Goal: Task Accomplishment & Management: Manage account settings

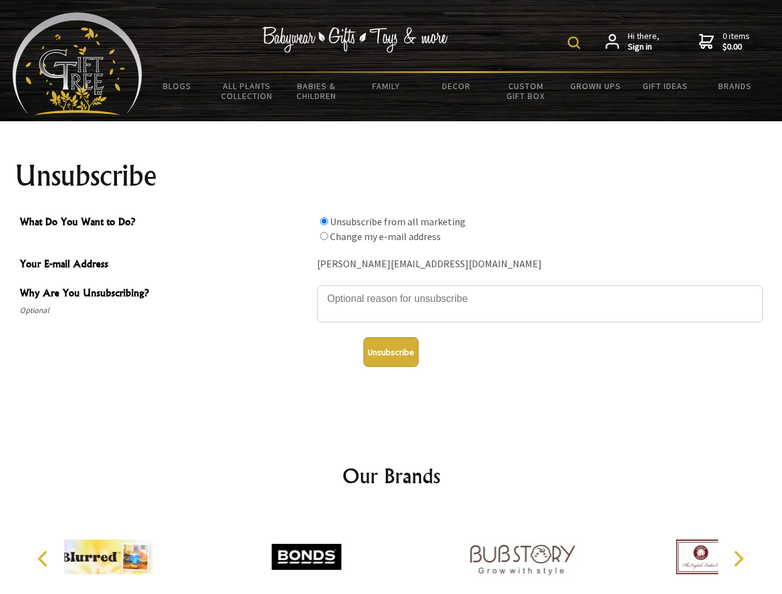
click at [576, 43] on img at bounding box center [573, 43] width 12 height 12
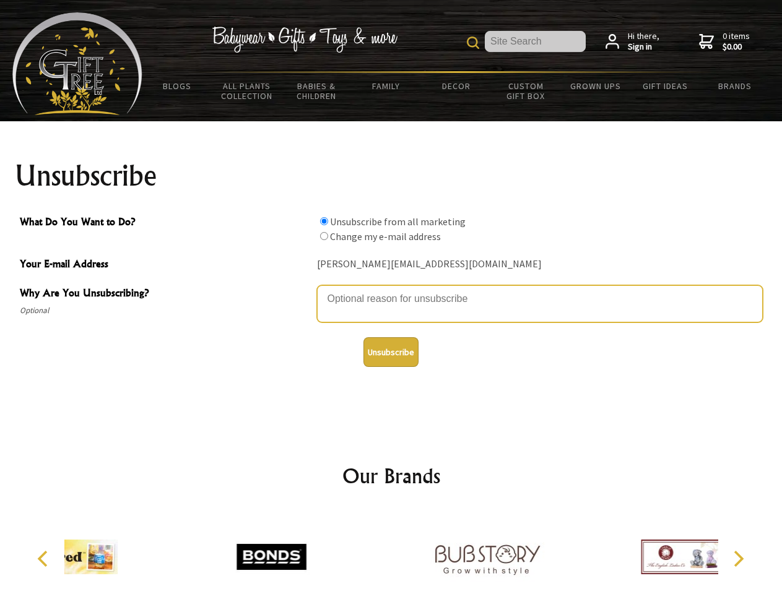
click at [391, 290] on textarea "Why Are You Unsubscribing?" at bounding box center [540, 303] width 446 height 37
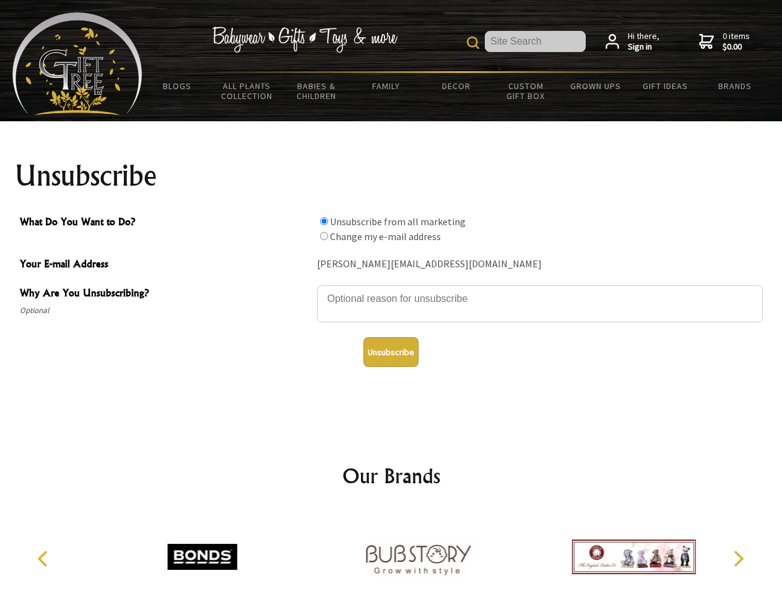
click at [324, 221] on input "What Do You Want to Do?" at bounding box center [324, 221] width 8 height 8
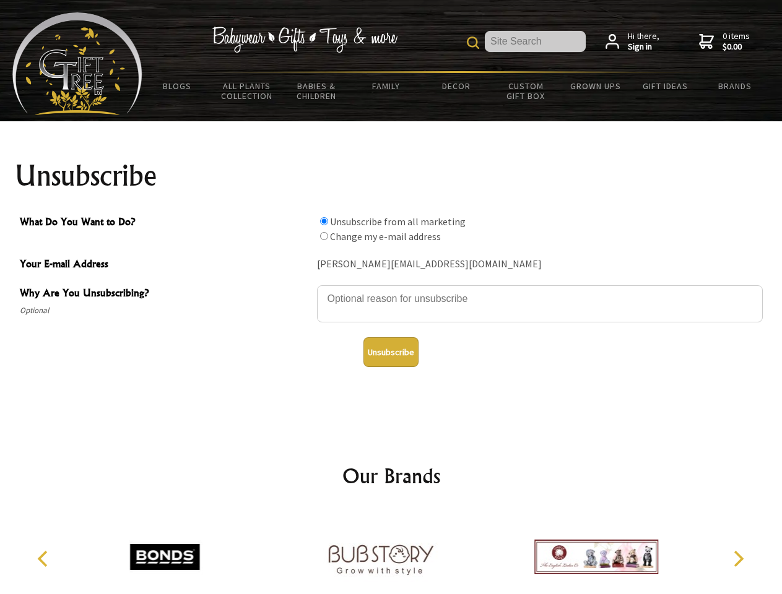
click at [324, 236] on input "What Do You Want to Do?" at bounding box center [324, 236] width 8 height 8
radio input "true"
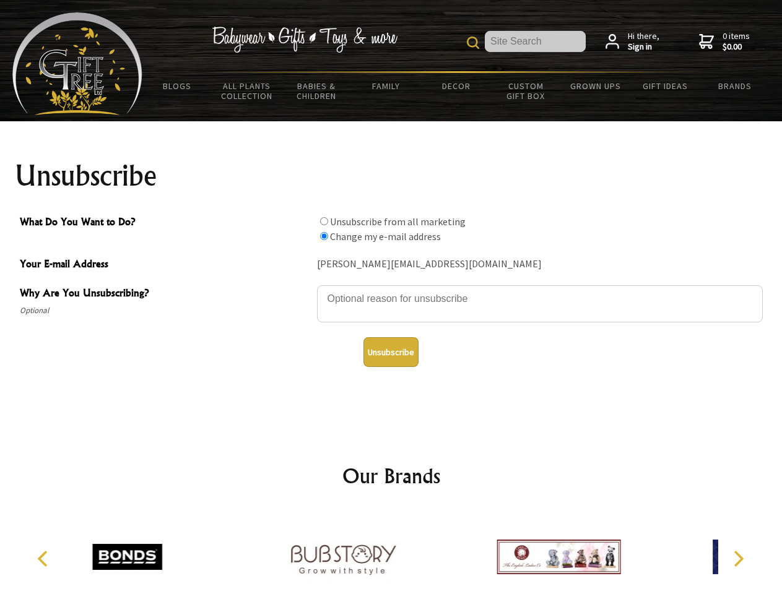
click at [390, 352] on button "Unsubscribe" at bounding box center [390, 352] width 55 height 30
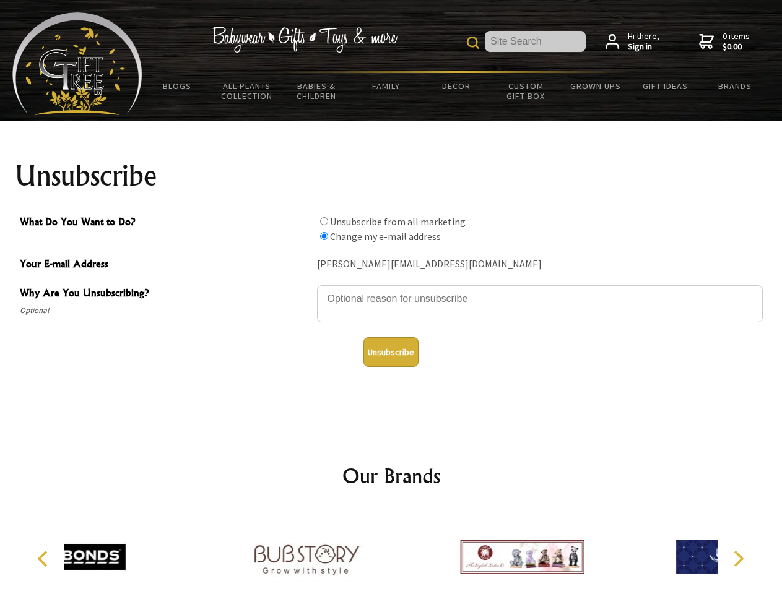
click at [391, 552] on div at bounding box center [306, 559] width 215 height 97
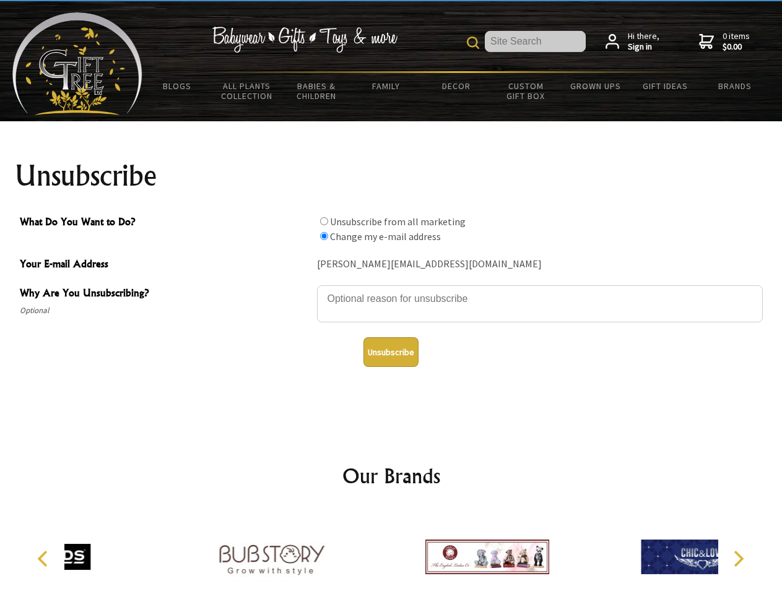
click at [45, 559] on icon "Previous" at bounding box center [44, 559] width 16 height 16
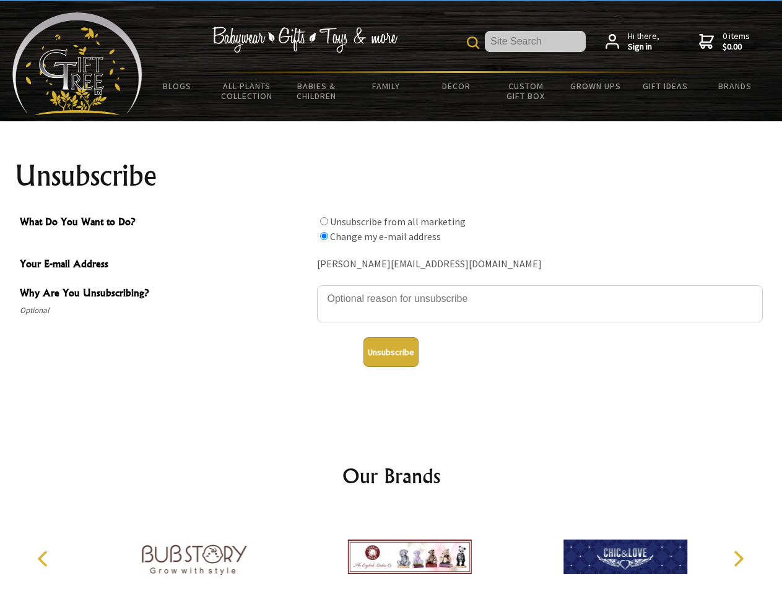
click at [738, 559] on icon "Next" at bounding box center [737, 559] width 16 height 16
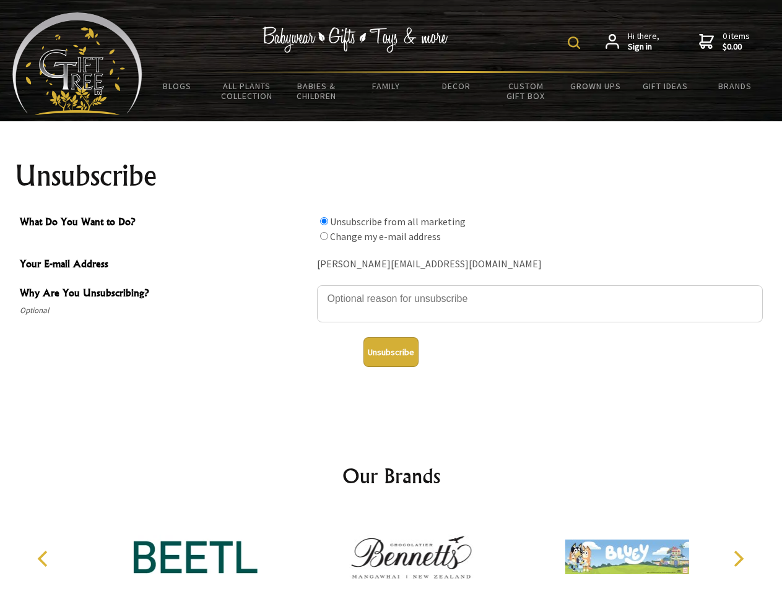
click at [576, 43] on img at bounding box center [573, 43] width 12 height 12
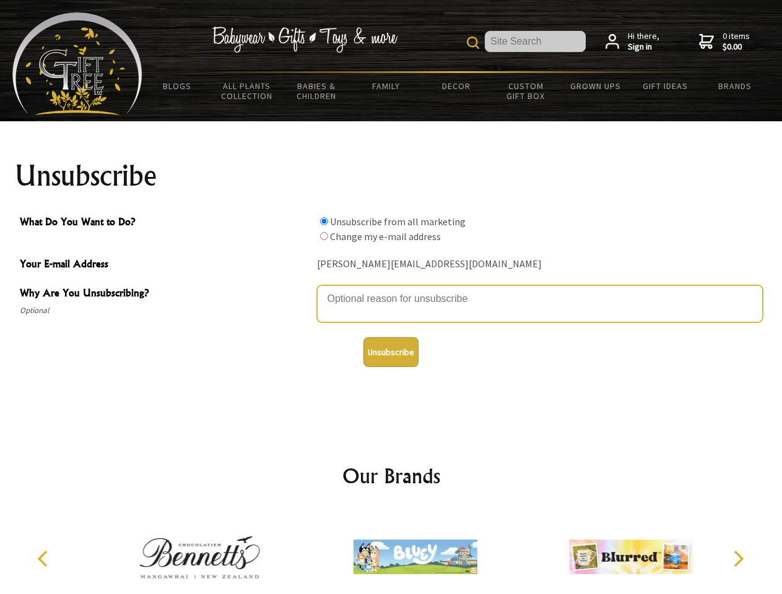
click at [391, 290] on textarea "Why Are You Unsubscribing?" at bounding box center [540, 303] width 446 height 37
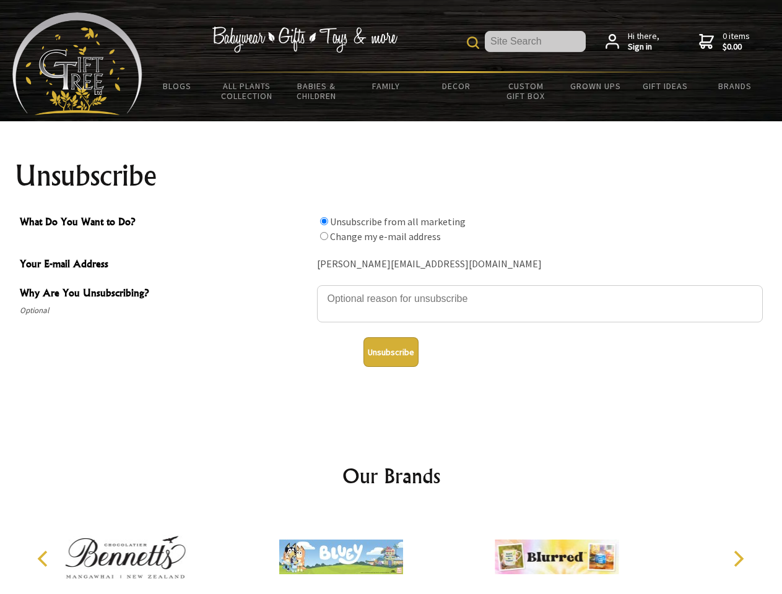
click at [324, 221] on input "What Do You Want to Do?" at bounding box center [324, 221] width 8 height 8
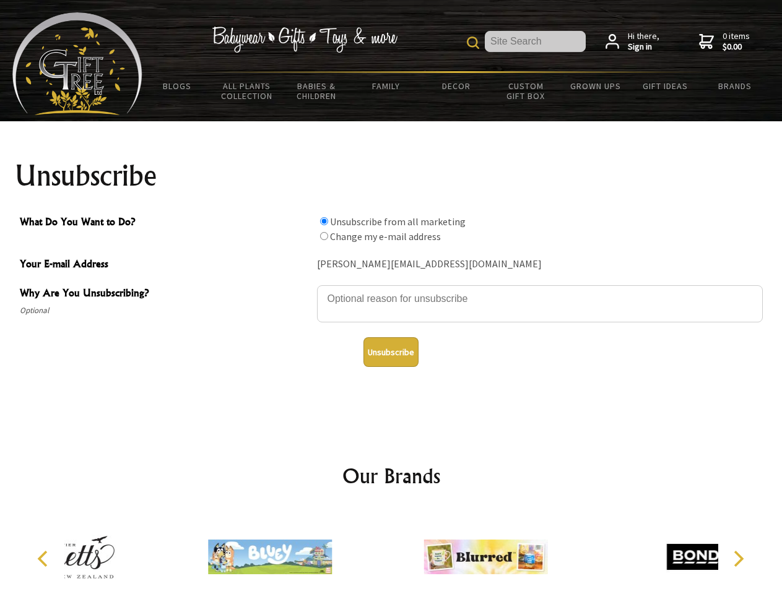
click at [324, 236] on input "What Do You Want to Do?" at bounding box center [324, 236] width 8 height 8
radio input "true"
click at [390, 352] on button "Unsubscribe" at bounding box center [390, 352] width 55 height 30
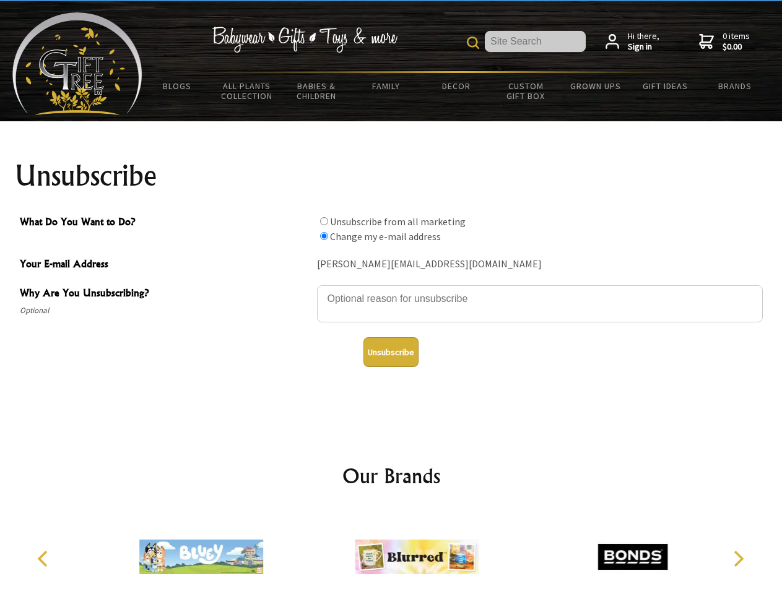
click at [45, 559] on icon "Previous" at bounding box center [44, 559] width 16 height 16
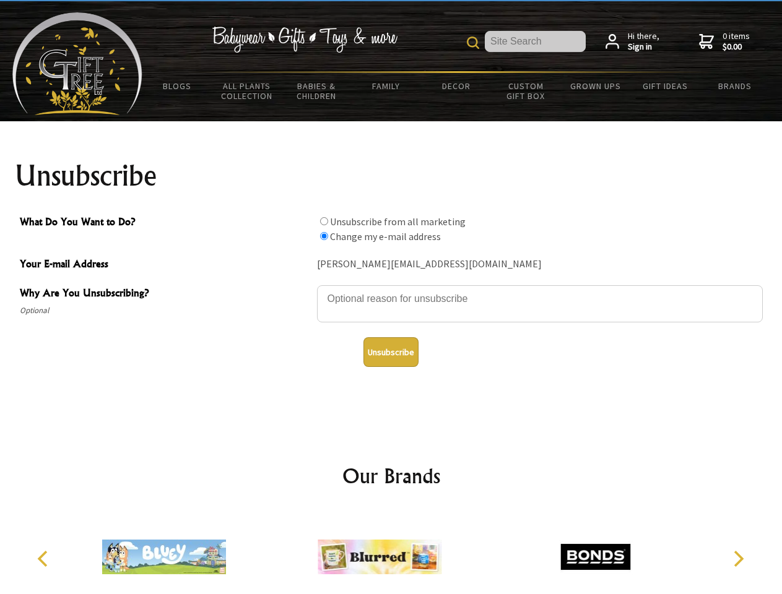
click at [738, 559] on icon "Next" at bounding box center [737, 559] width 16 height 16
